Goal: Contribute content: Add original content to the website for others to see

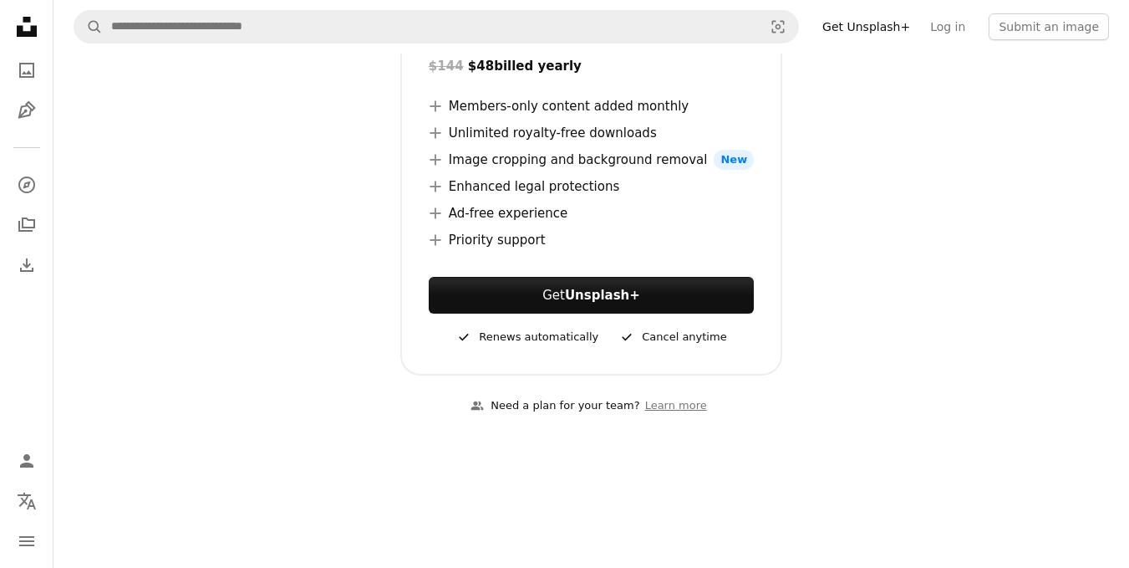
scroll to position [418, 0]
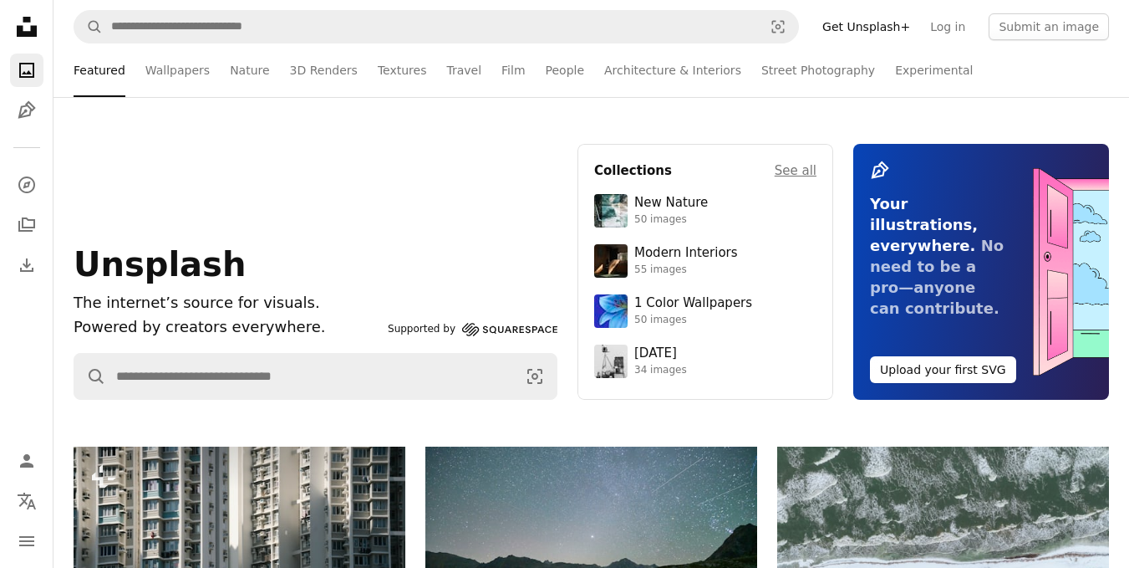
click at [1066, 9] on nav "A magnifying glass Visual search Get Unsplash+ Log in Submit an image" at bounding box center [591, 26] width 1076 height 53
click at [1066, 18] on button "Submit an image" at bounding box center [1049, 26] width 120 height 27
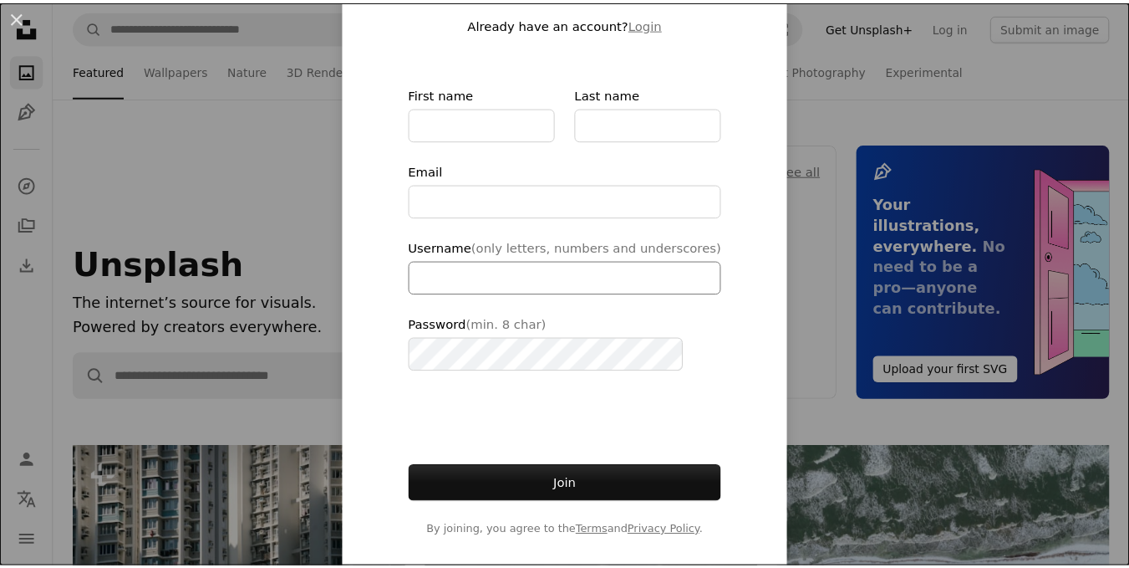
scroll to position [135, 0]
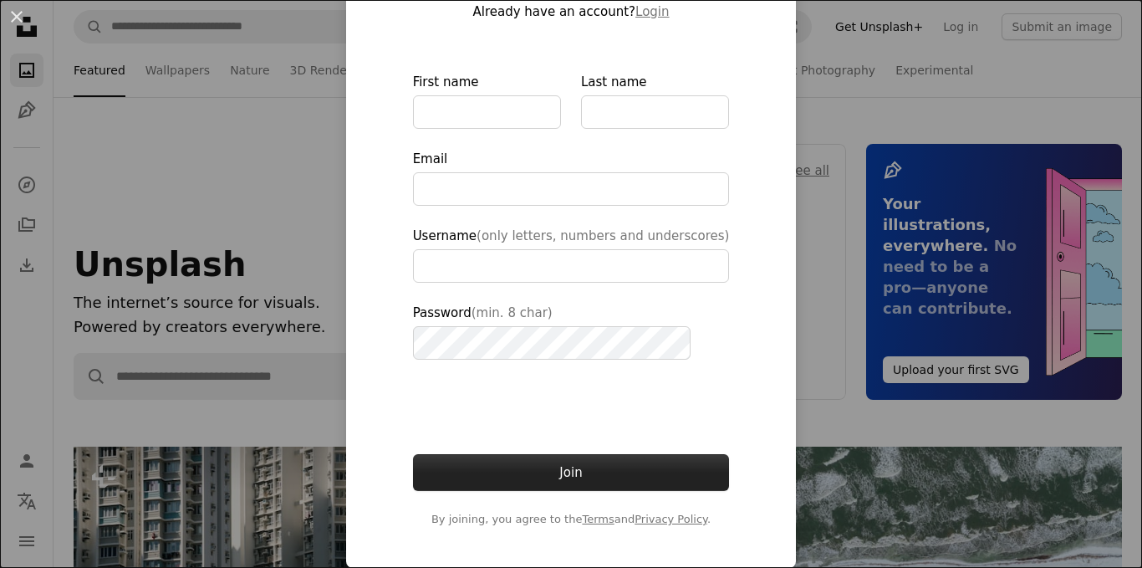
click at [532, 469] on button "Join" at bounding box center [571, 472] width 317 height 37
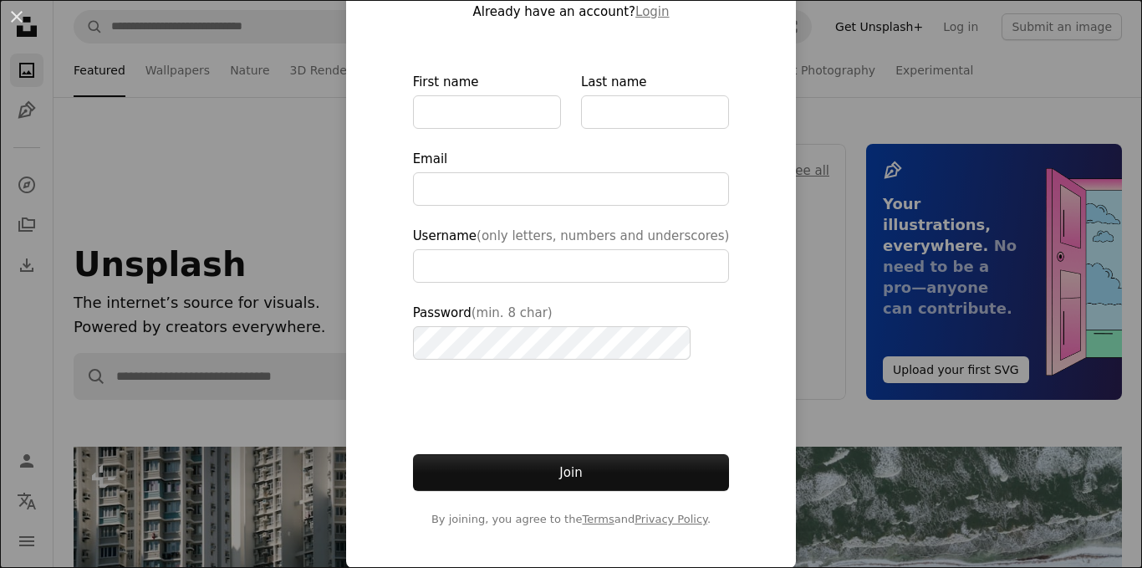
click at [996, 109] on div "An X shape Join Unsplash Already have an account? Login First name Last name Em…" at bounding box center [571, 284] width 1142 height 568
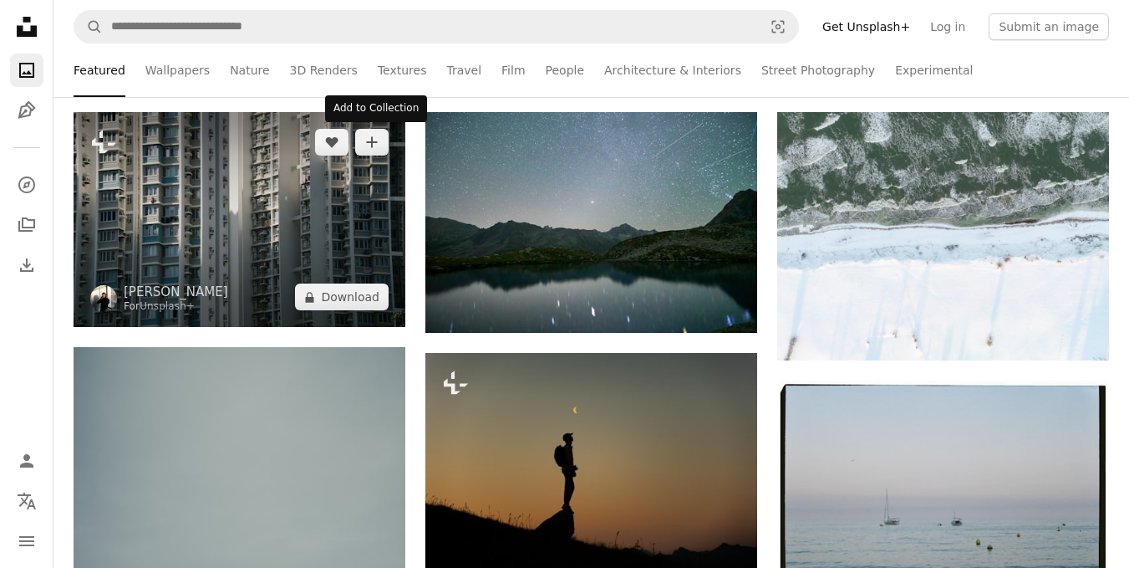
scroll to position [418, 0]
